Goal: Task Accomplishment & Management: Manage account settings

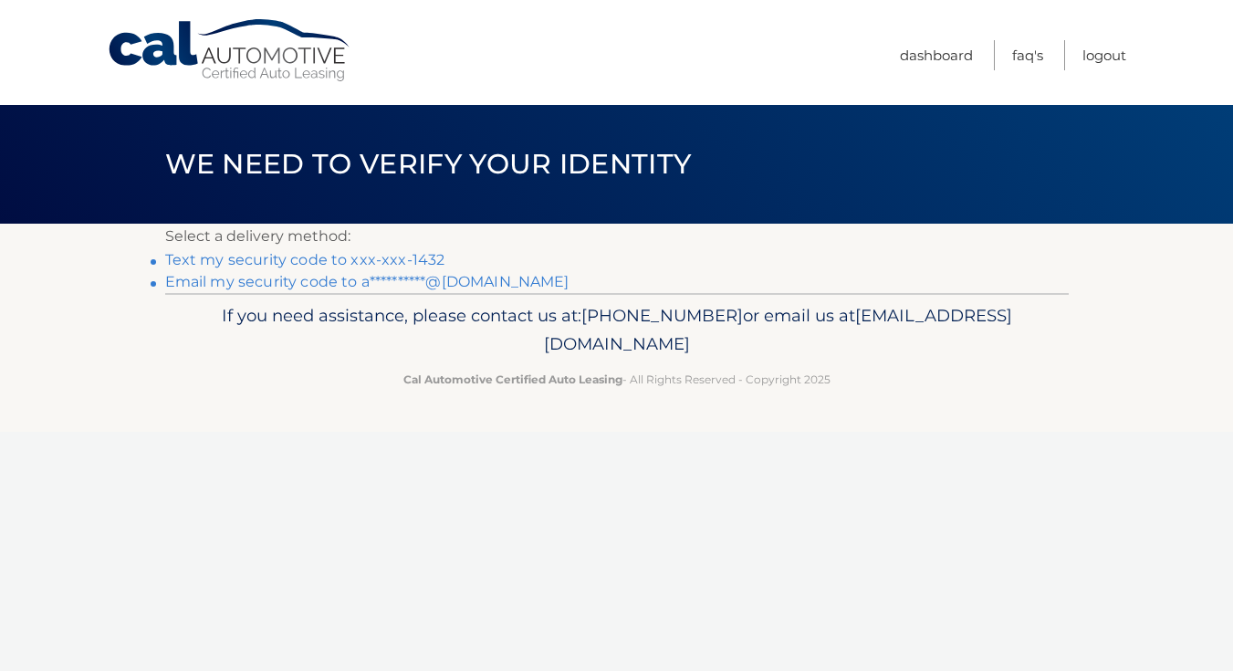
click at [343, 256] on link "Text my security code to xxx-xxx-1432" at bounding box center [305, 259] width 280 height 17
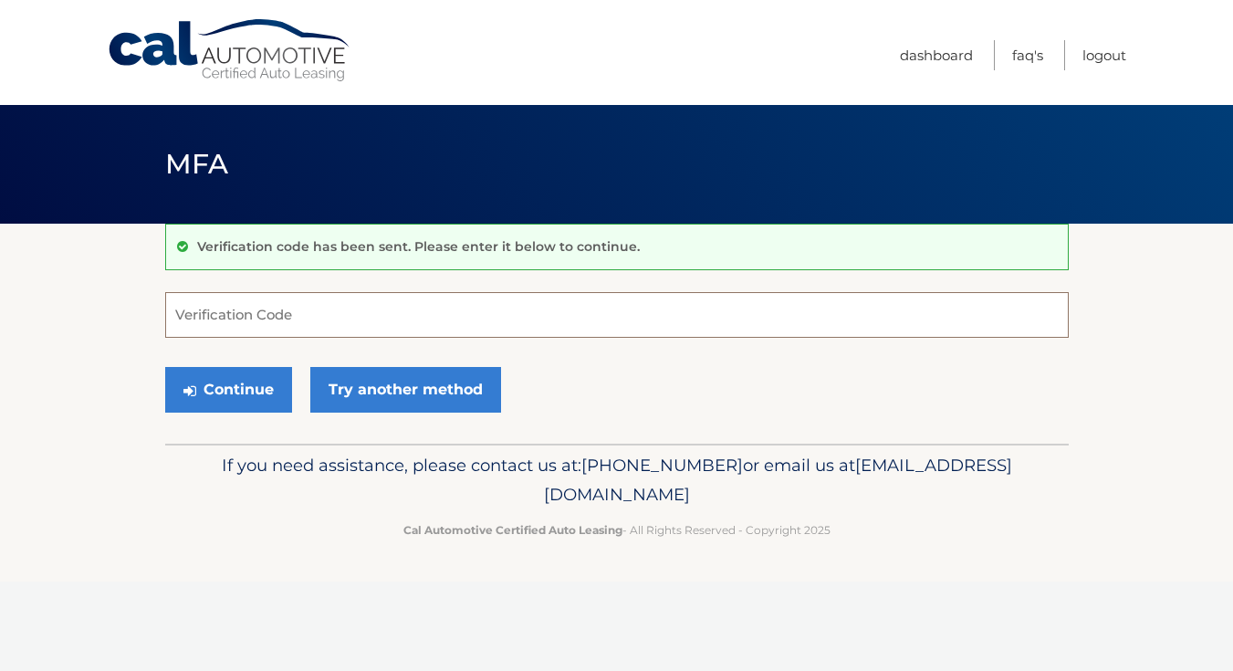
click at [338, 314] on input "Verification Code" at bounding box center [617, 315] width 904 height 46
type input "205661"
click at [227, 389] on button "Continue" at bounding box center [228, 390] width 127 height 46
click at [264, 397] on button "Continue" at bounding box center [228, 390] width 127 height 46
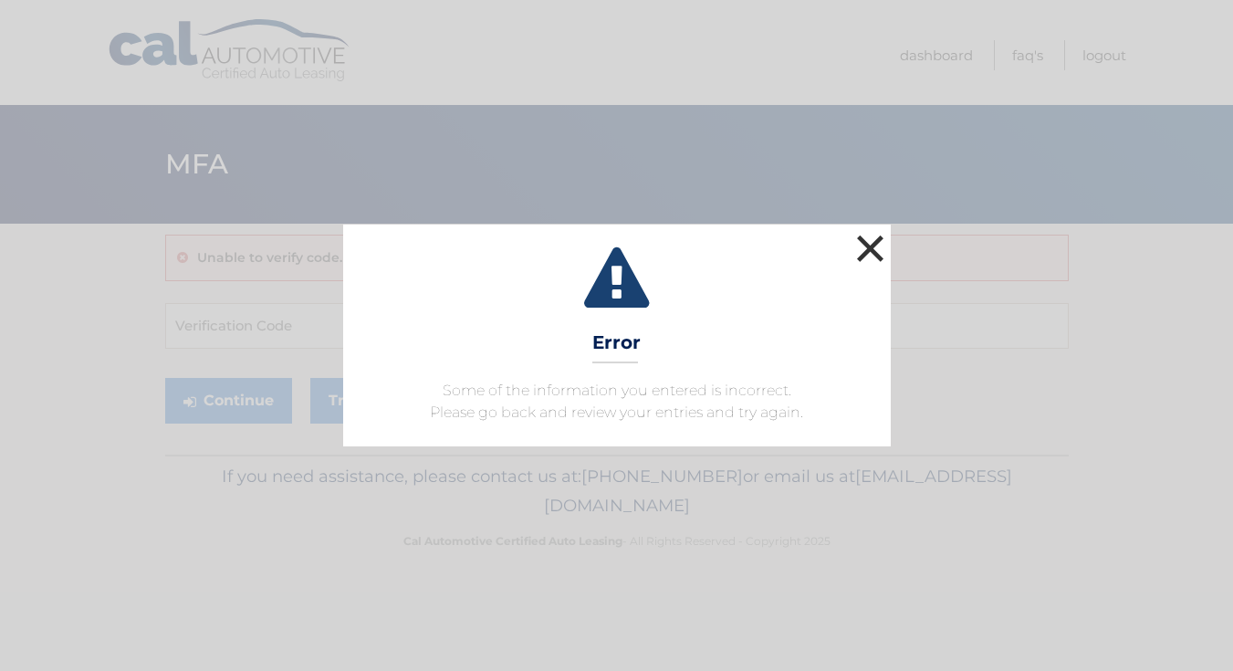
click at [864, 253] on button "×" at bounding box center [871, 248] width 37 height 37
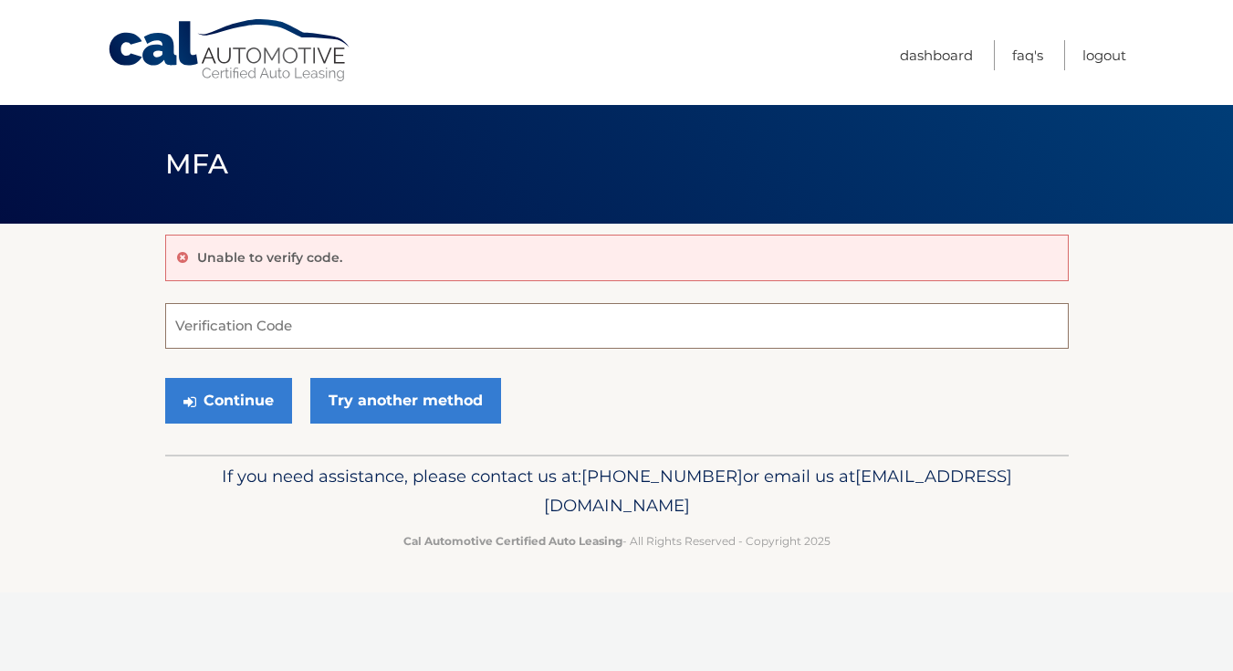
click at [194, 319] on input "Verification Code" at bounding box center [617, 326] width 904 height 46
click at [425, 393] on link "Try another method" at bounding box center [405, 401] width 191 height 46
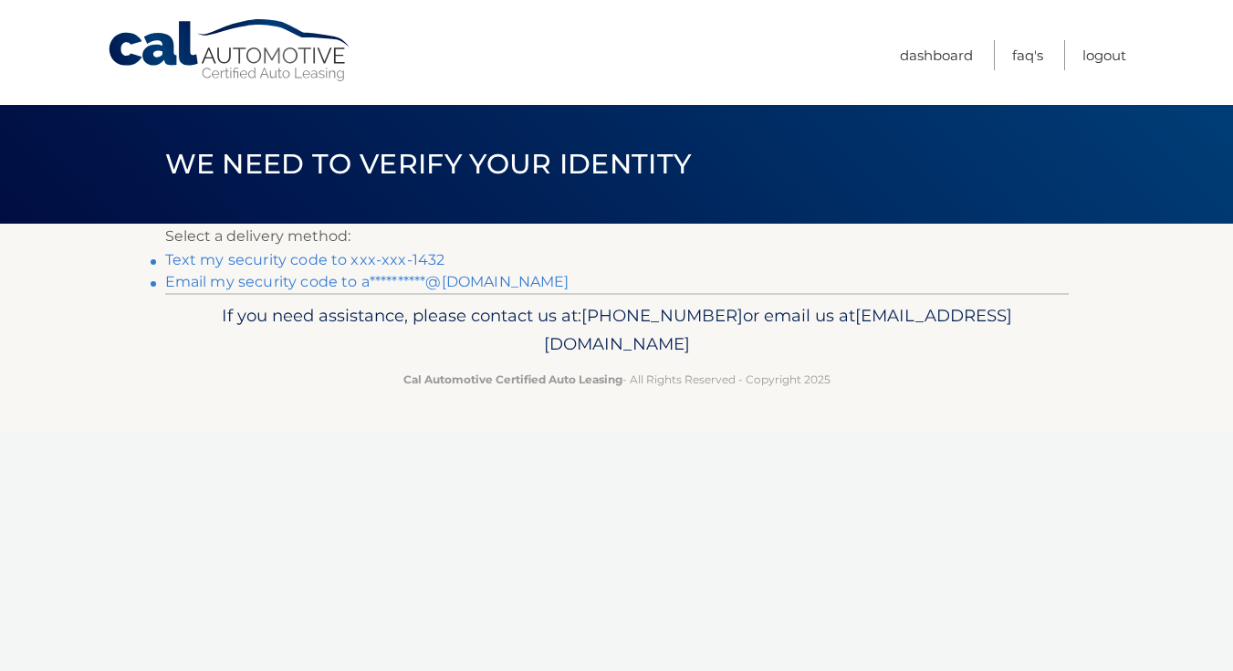
click at [305, 260] on link "Text my security code to xxx-xxx-1432" at bounding box center [305, 259] width 280 height 17
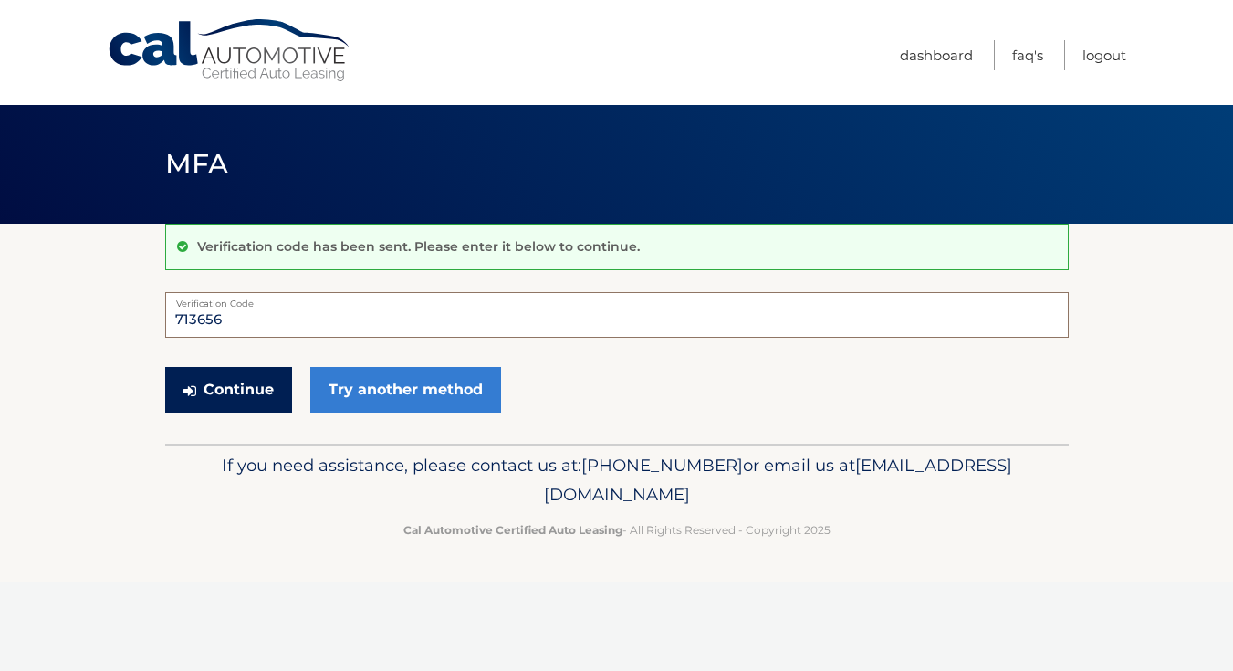
type input "713656"
click at [195, 391] on icon "submit" at bounding box center [189, 390] width 13 height 15
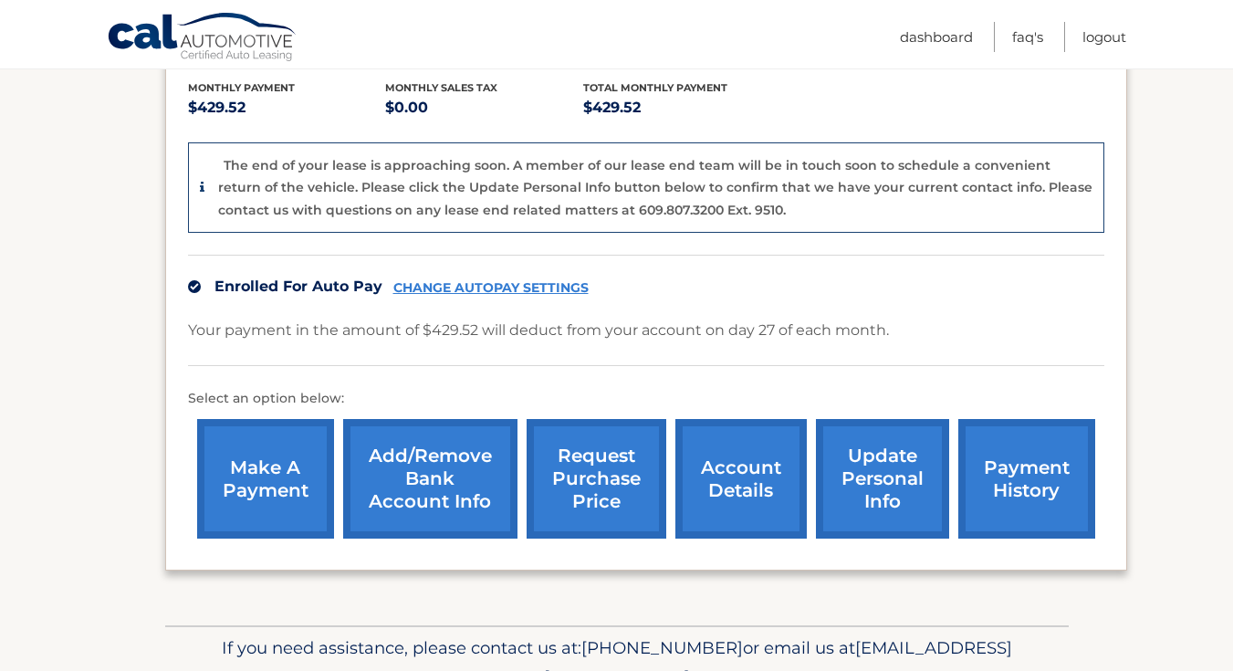
scroll to position [389, 0]
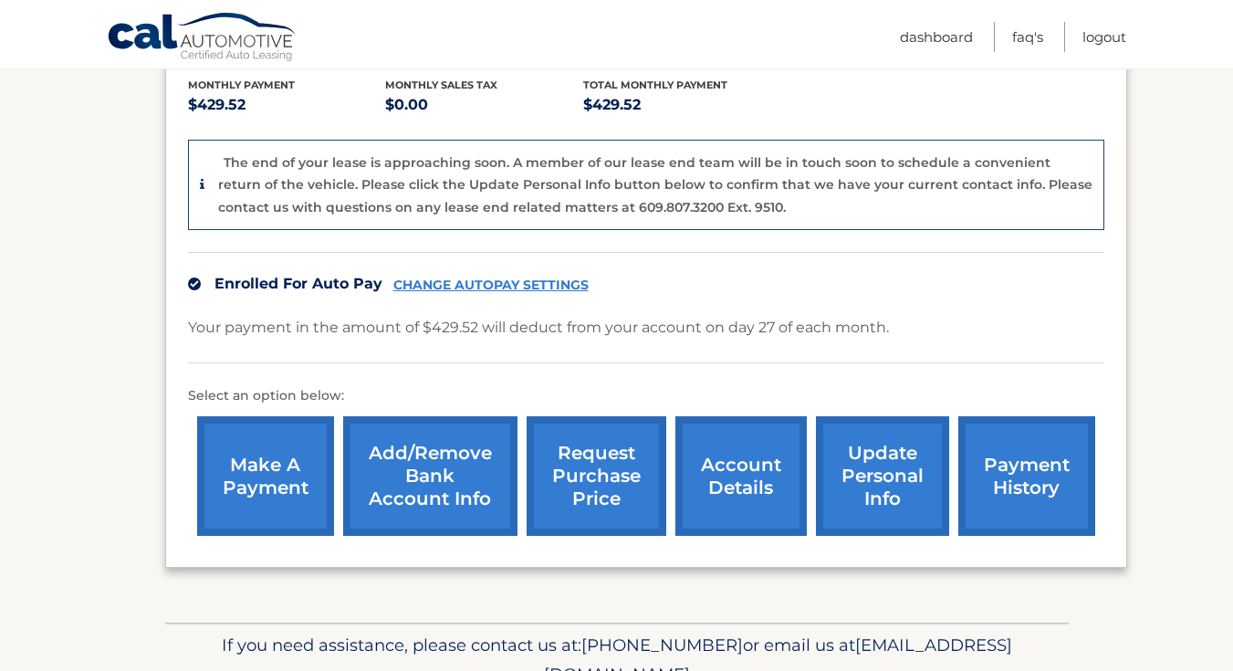
click at [457, 486] on link "Add/Remove bank account info" at bounding box center [430, 476] width 174 height 120
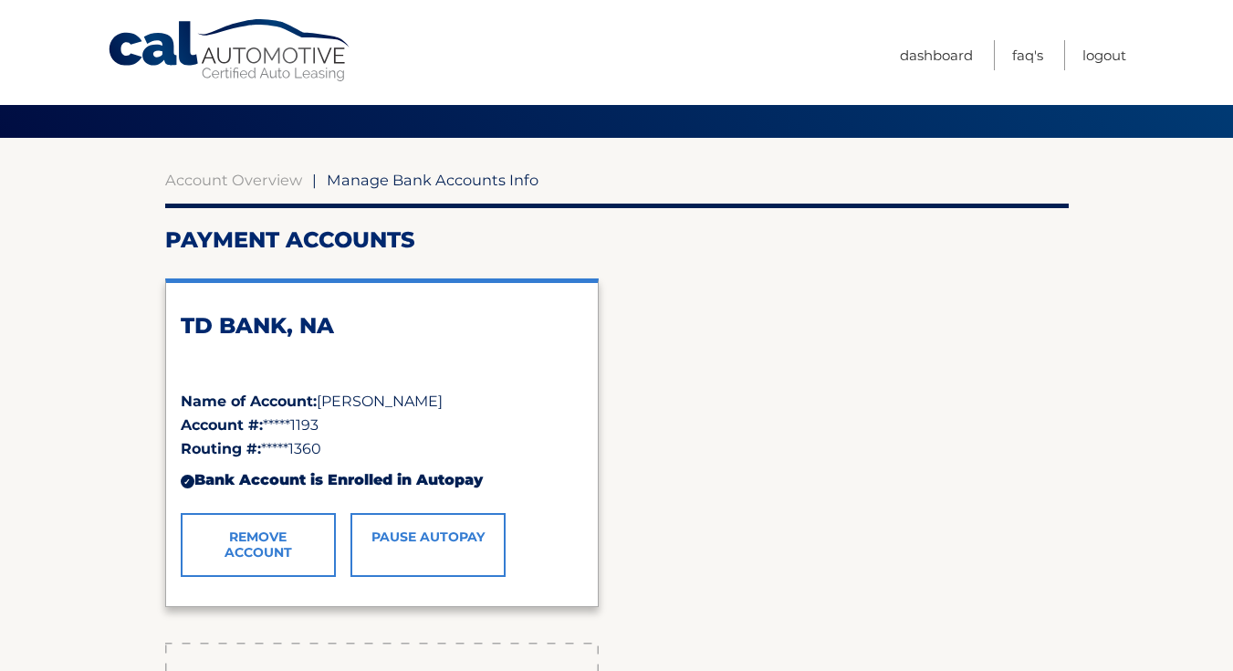
scroll to position [121, 0]
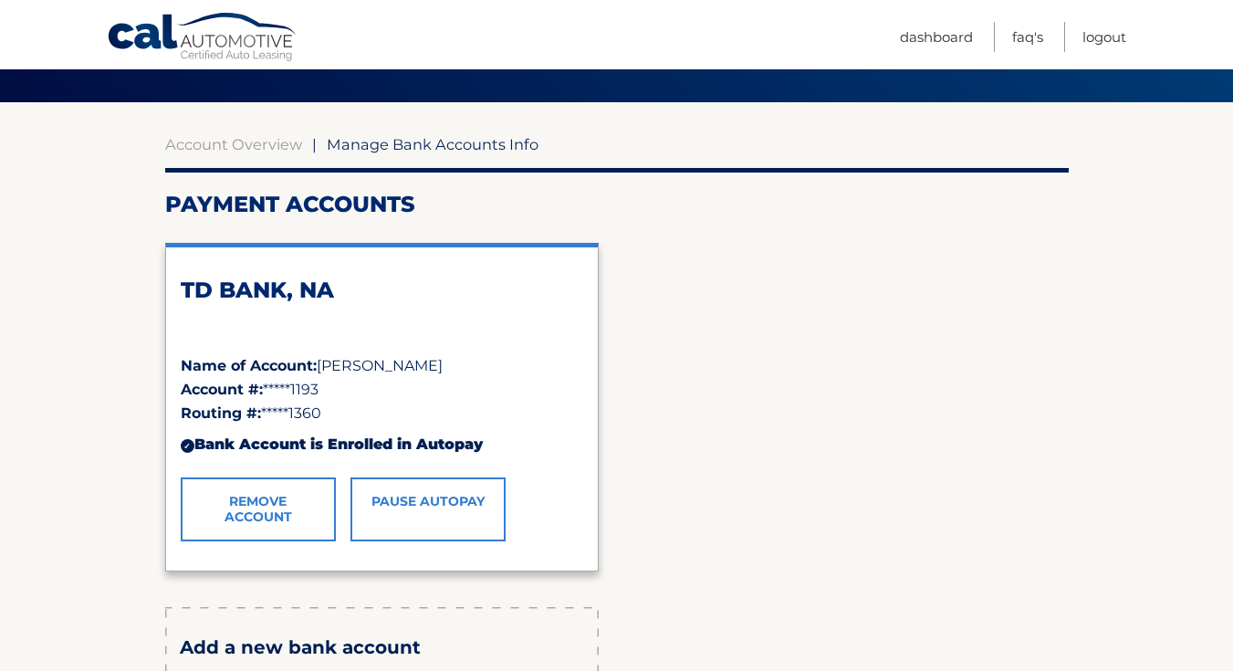
click at [318, 493] on link "Remove Account" at bounding box center [258, 509] width 155 height 64
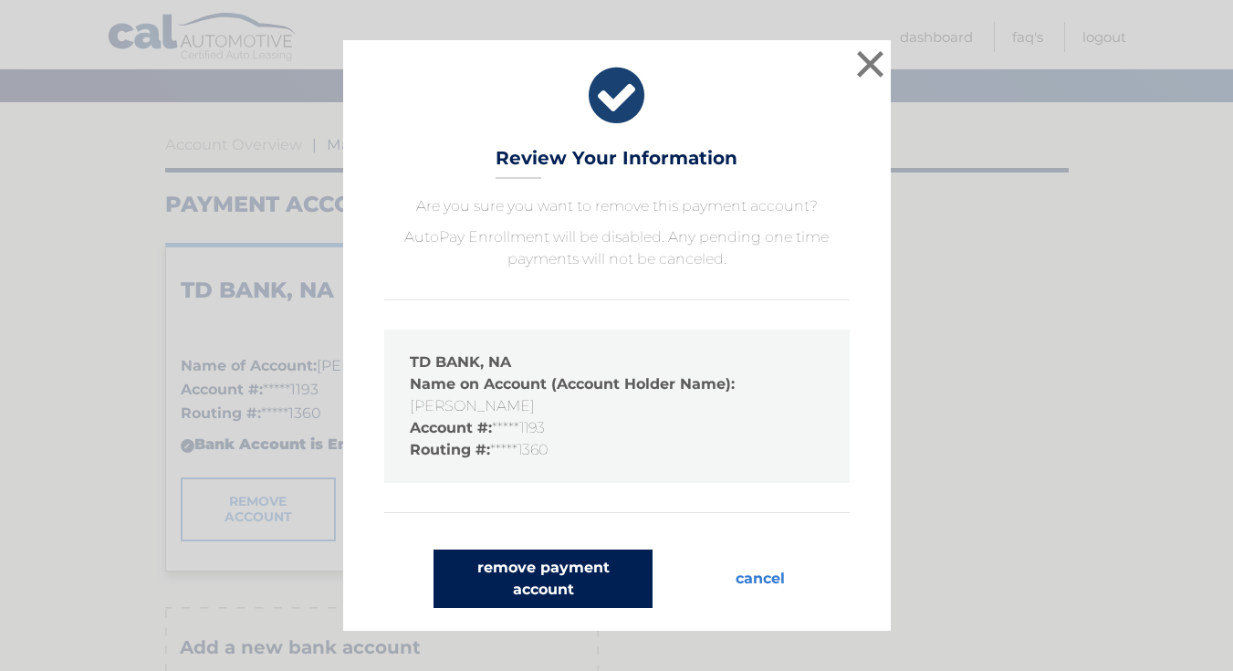
click at [618, 593] on button "remove payment account" at bounding box center [543, 579] width 219 height 58
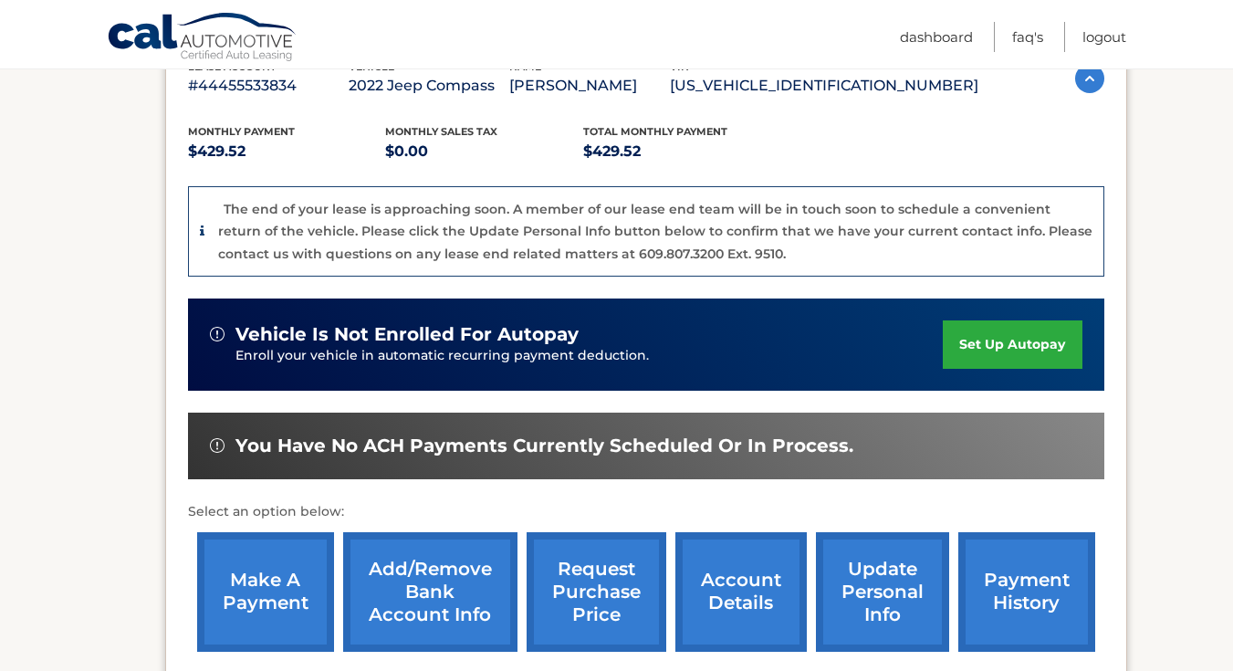
scroll to position [347, 0]
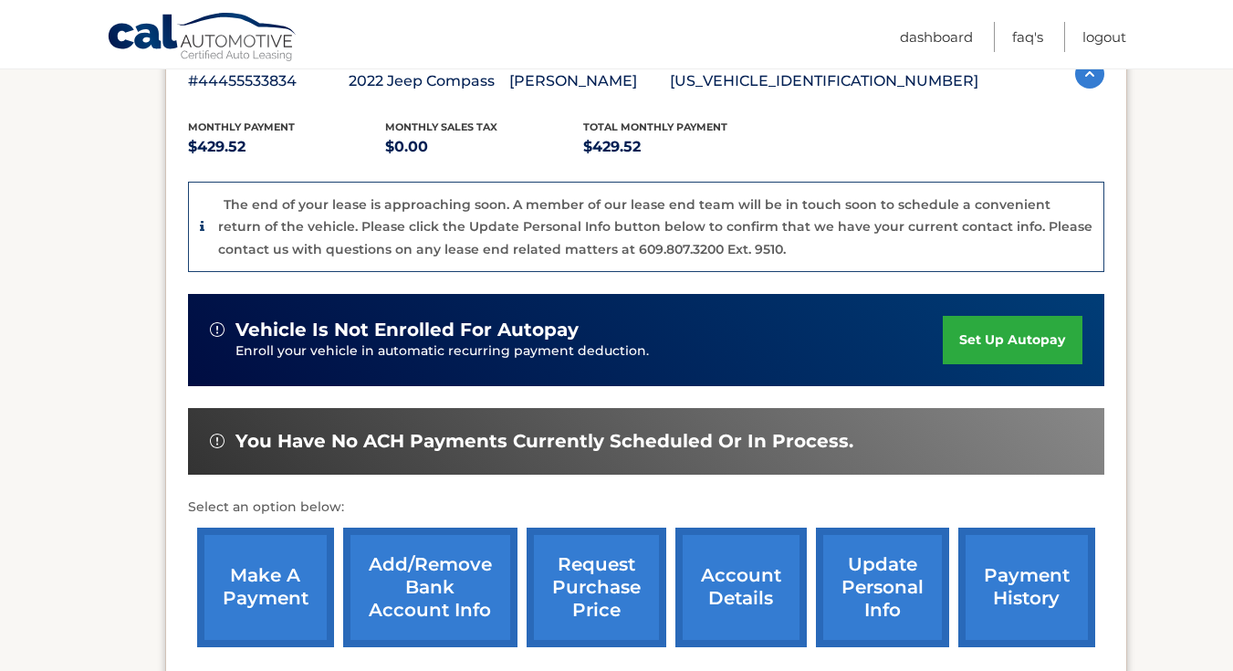
click at [1000, 340] on link "set up autopay" at bounding box center [1012, 340] width 139 height 48
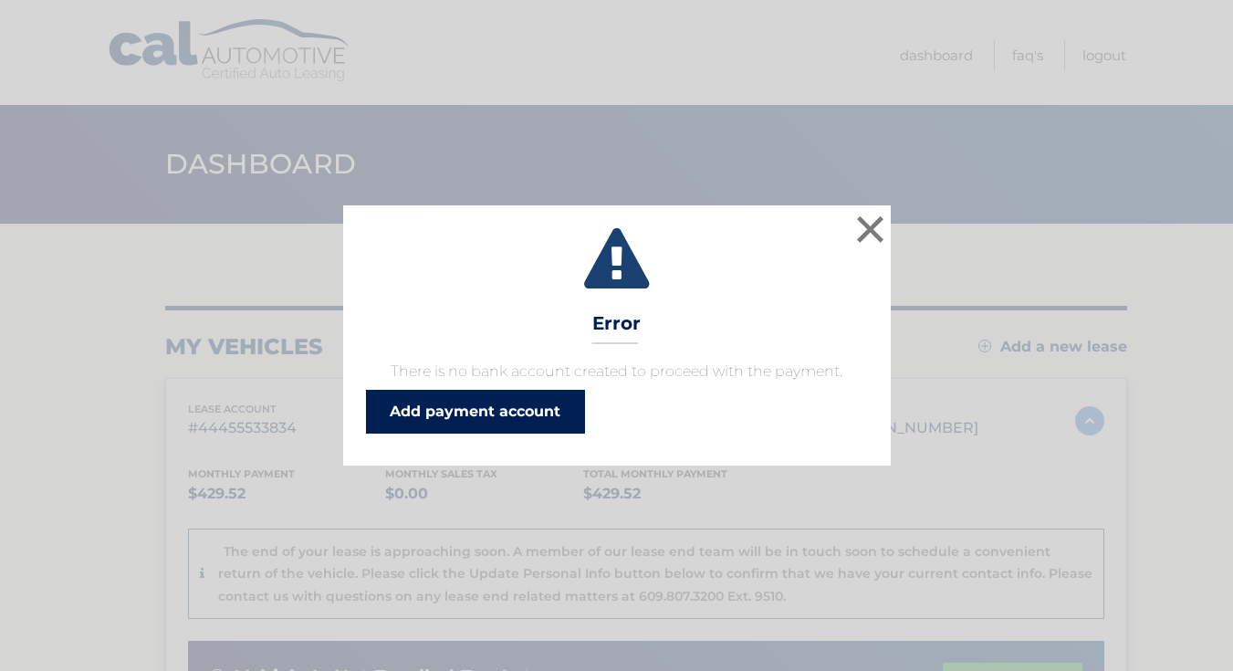
click at [478, 407] on link "Add payment account" at bounding box center [475, 412] width 219 height 44
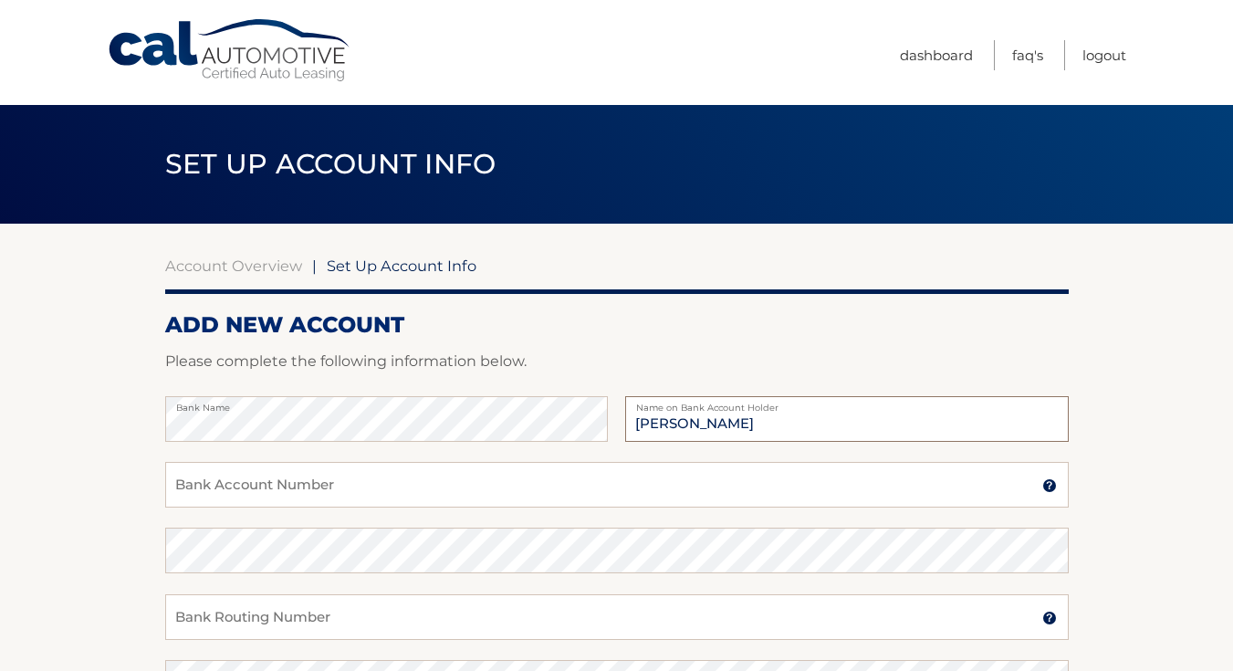
type input "[PERSON_NAME]"
click at [362, 499] on input "Bank Account Number" at bounding box center [617, 485] width 904 height 46
paste input "4463755765"
type input "4463755765"
click at [329, 617] on input "Bank Routing Number" at bounding box center [617, 617] width 904 height 46
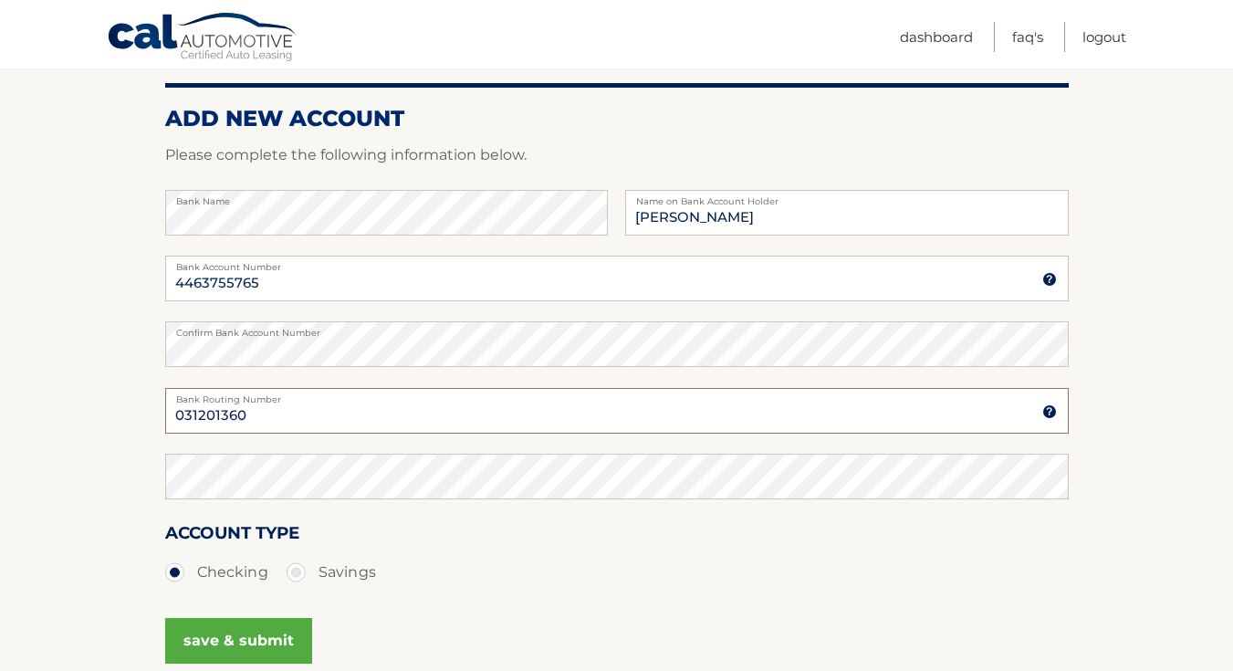
scroll to position [322, 0]
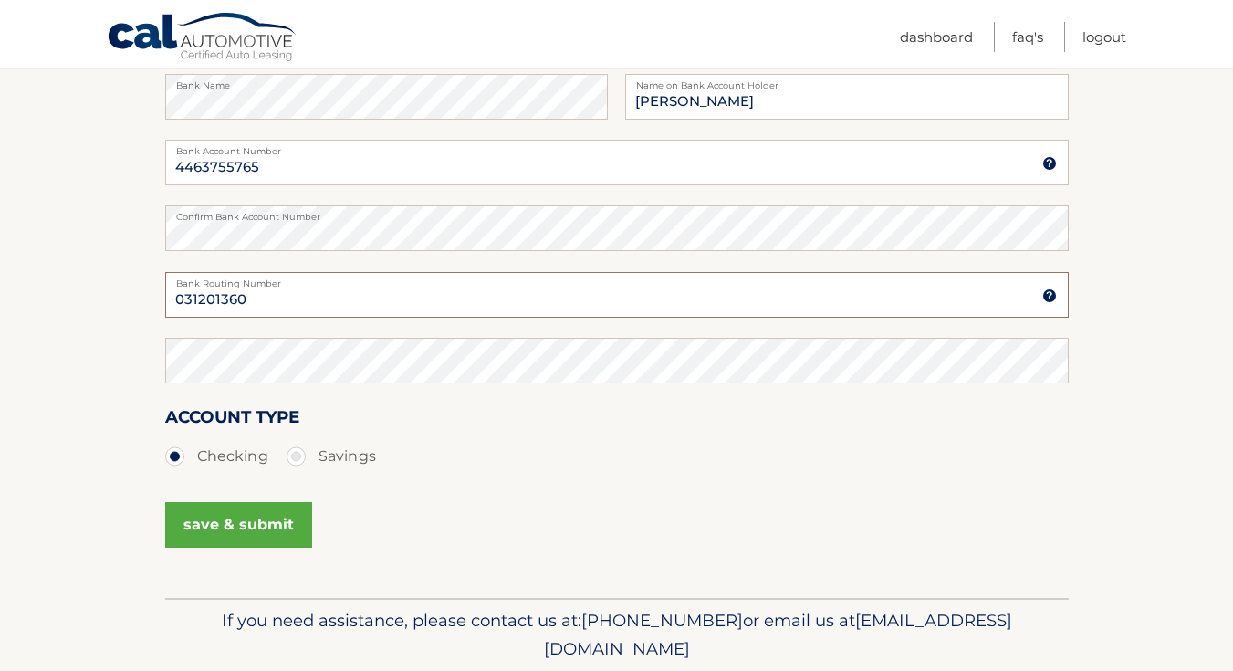
type input "031201360"
click at [268, 529] on button "save & submit" at bounding box center [238, 525] width 147 height 46
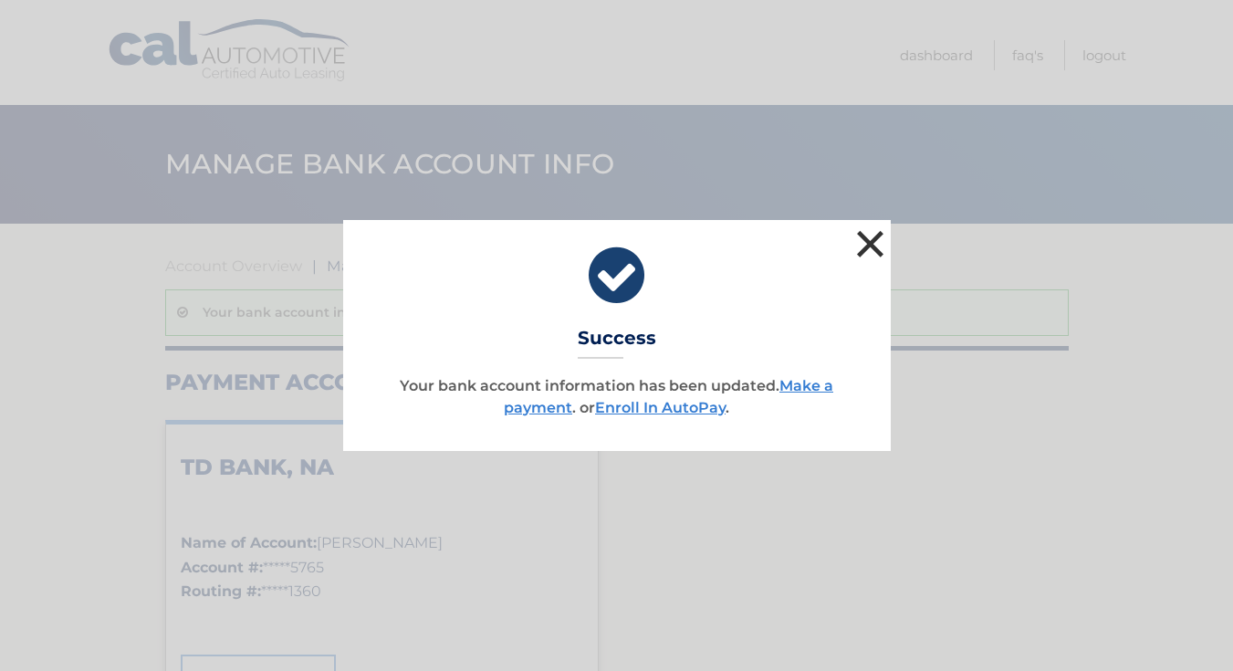
click at [864, 238] on button "×" at bounding box center [871, 243] width 37 height 37
